Goal: Navigation & Orientation: Find specific page/section

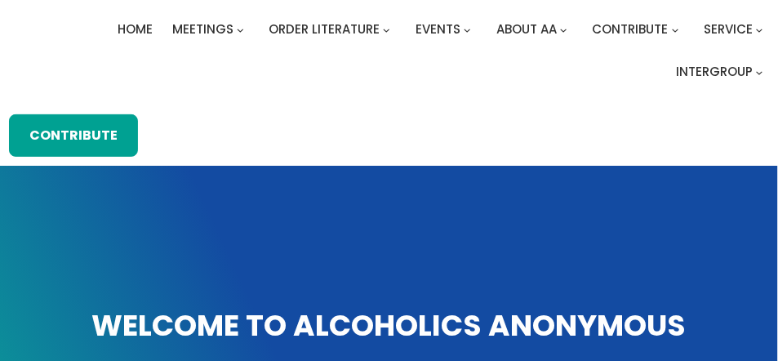
scroll to position [76, 0]
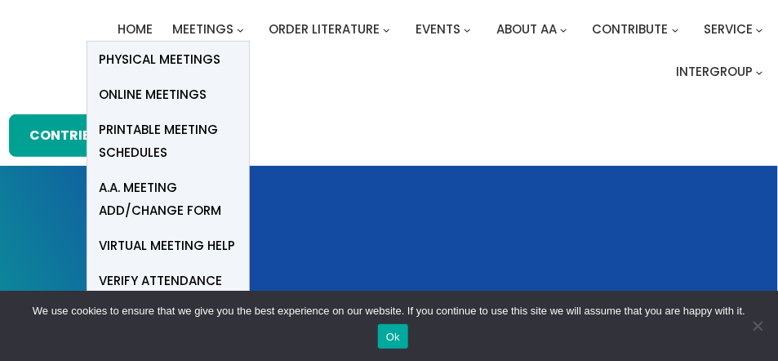
click at [162, 87] on span "Online Meetings" at bounding box center [154, 94] width 108 height 23
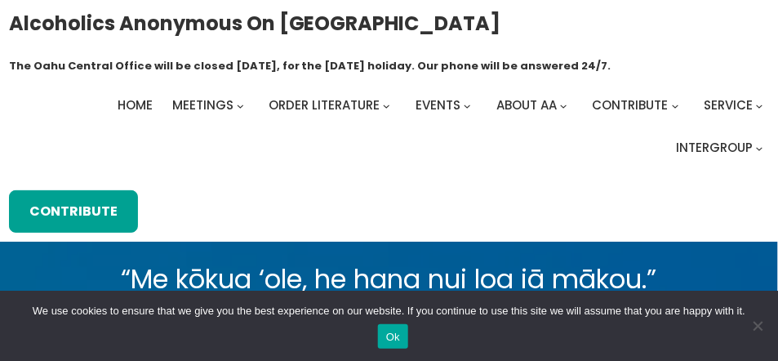
click at [29, 127] on ul "Home Meetings Physical Meetings Online Meetings Printable Meeting Schedules A.A…" at bounding box center [389, 126] width 761 height 65
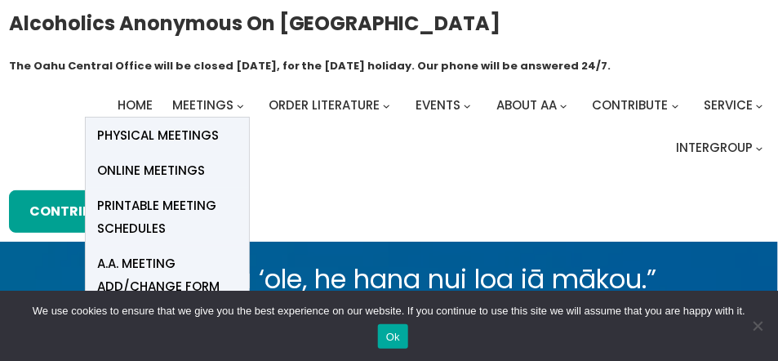
click at [170, 168] on span "Online Meetings" at bounding box center [152, 170] width 108 height 23
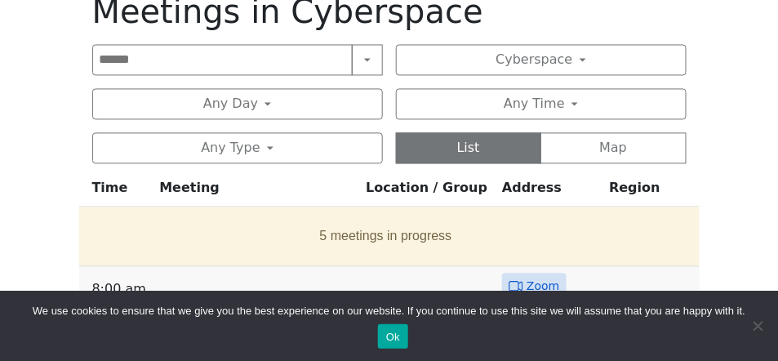
scroll to position [728, 0]
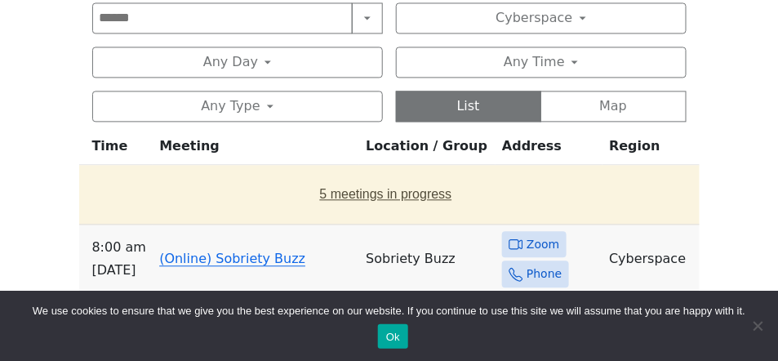
click at [363, 186] on button "5 meetings in progress" at bounding box center [386, 195] width 601 height 46
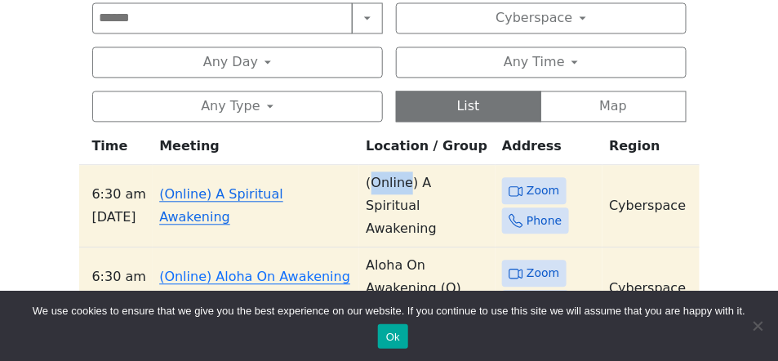
click at [363, 186] on td "(Online) A Spiritual Awakening" at bounding box center [427, 206] width 136 height 83
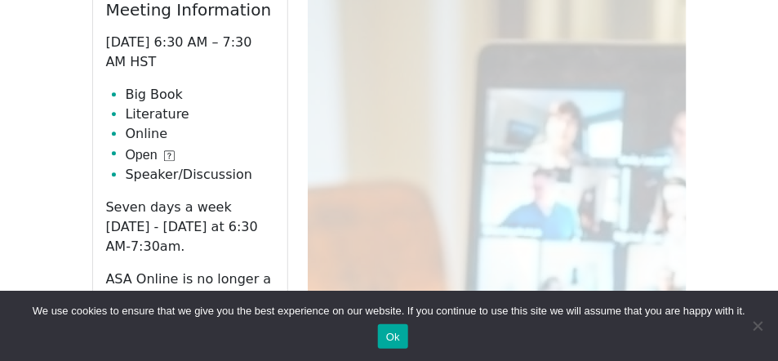
scroll to position [766, 0]
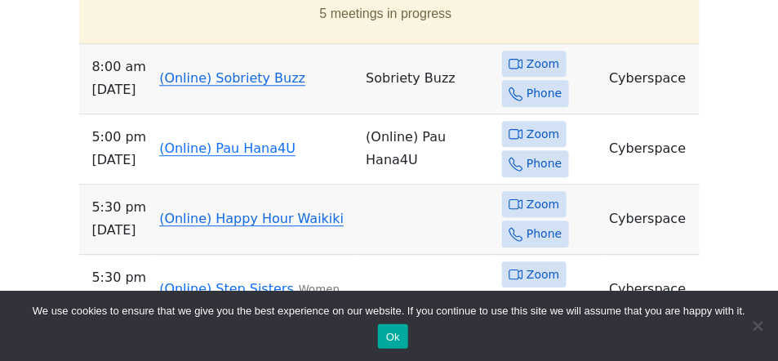
scroll to position [908, 0]
click at [362, 16] on button "5 meetings in progress" at bounding box center [386, 15] width 601 height 46
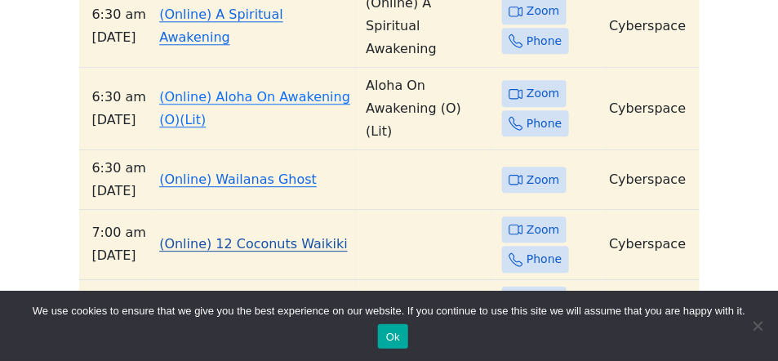
click at [250, 236] on link "(Online) 12 Coconuts Waikiki" at bounding box center [253, 244] width 189 height 16
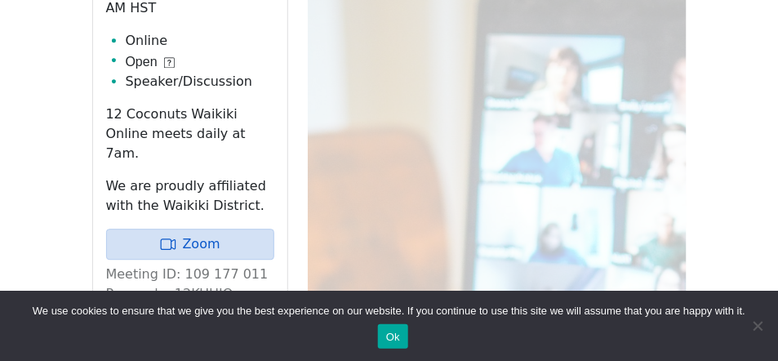
scroll to position [845, 0]
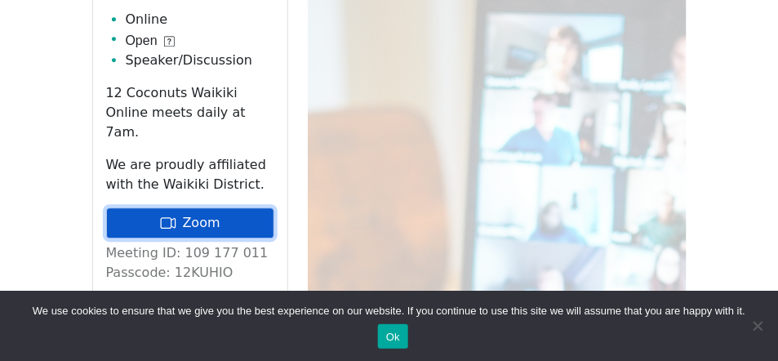
click at [194, 207] on link "Zoom" at bounding box center [190, 222] width 168 height 31
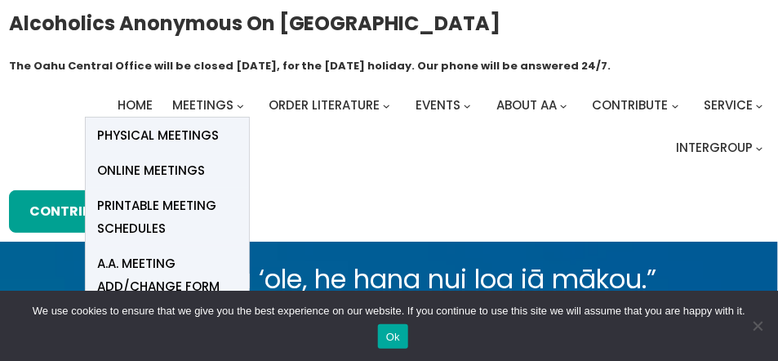
click at [168, 164] on span "Online Meetings" at bounding box center [152, 170] width 108 height 23
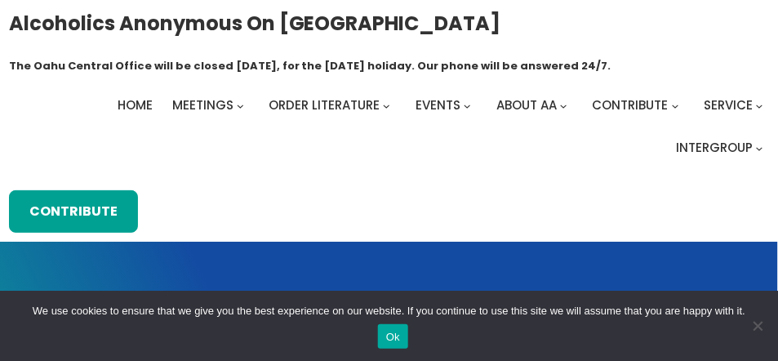
click at [44, 116] on ul "Home Meetings Physical Meetings Online Meetings Printable Meeting Schedules A.A…" at bounding box center [389, 126] width 761 height 65
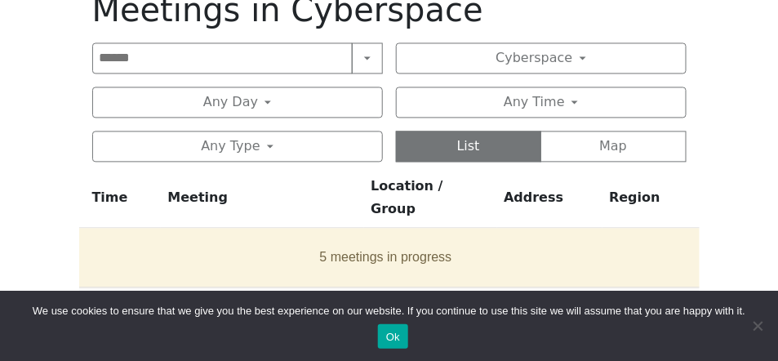
scroll to position [686, 0]
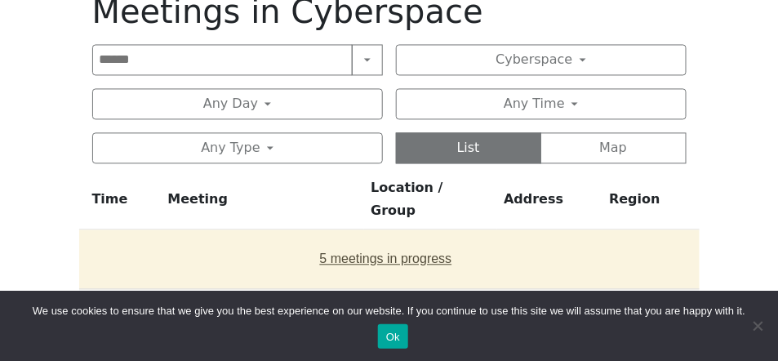
click at [346, 242] on button "5 meetings in progress" at bounding box center [386, 259] width 601 height 46
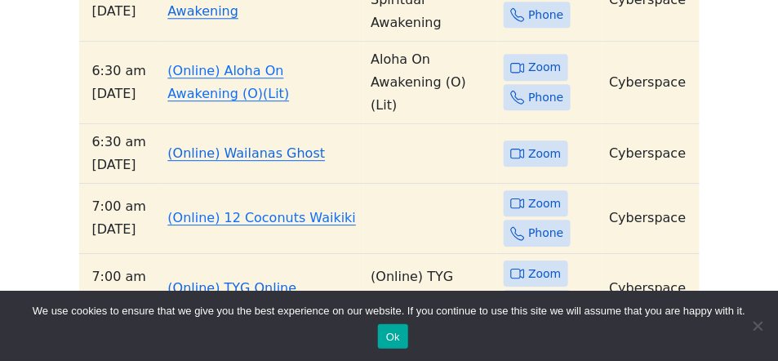
scroll to position [980, 0]
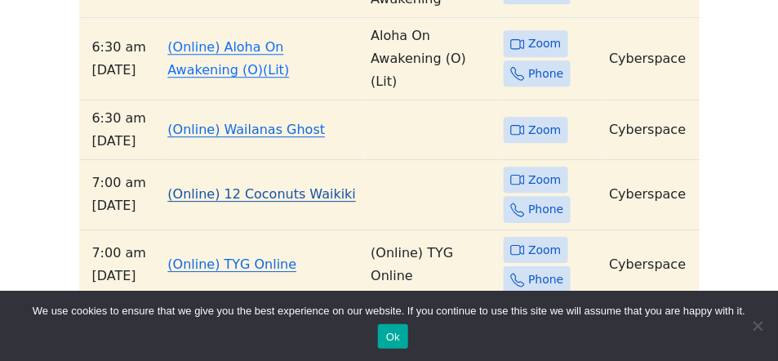
click at [243, 186] on link "(Online) 12 Coconuts Waikiki" at bounding box center [261, 194] width 189 height 16
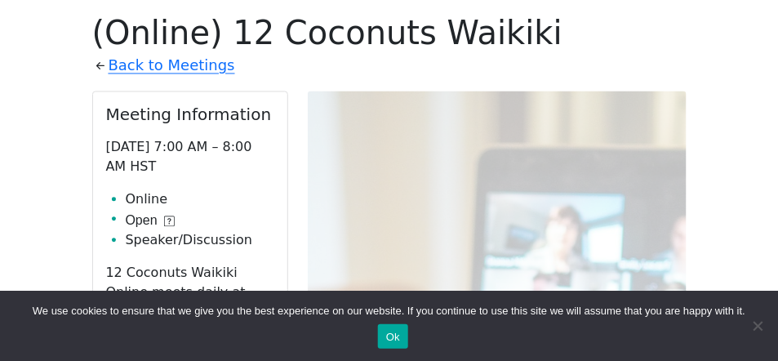
scroll to position [980, 0]
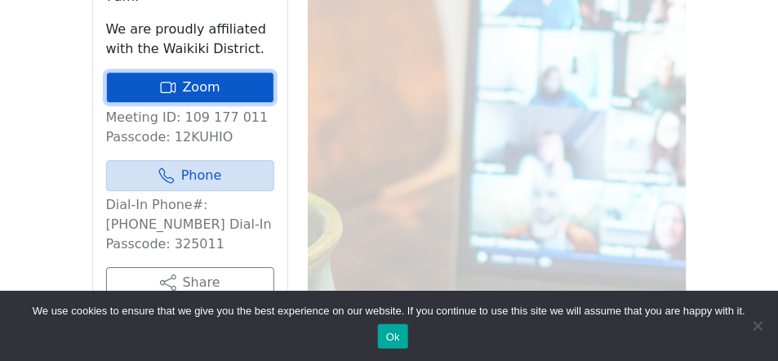
click at [207, 72] on link "Zoom" at bounding box center [190, 87] width 168 height 31
click at [136, 72] on link "Zoom" at bounding box center [190, 87] width 168 height 31
click at [198, 72] on link "Zoom" at bounding box center [190, 87] width 168 height 31
click at [158, 72] on link "Zoom" at bounding box center [190, 87] width 168 height 31
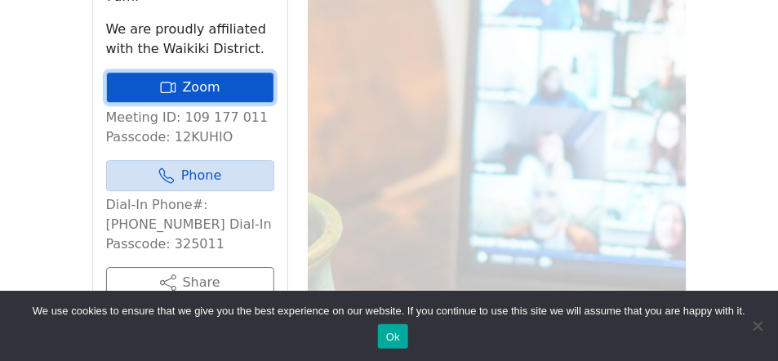
click at [184, 72] on link "Zoom" at bounding box center [190, 87] width 168 height 31
